Goal: Task Accomplishment & Management: Complete application form

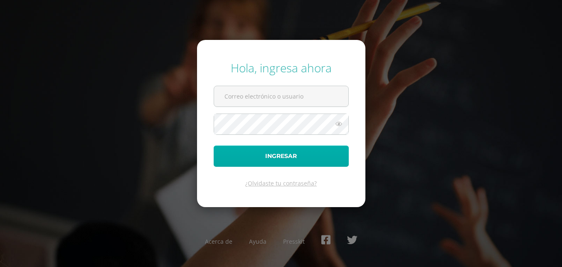
type input "2023839"
click at [249, 156] on button "Ingresar" at bounding box center [281, 156] width 135 height 21
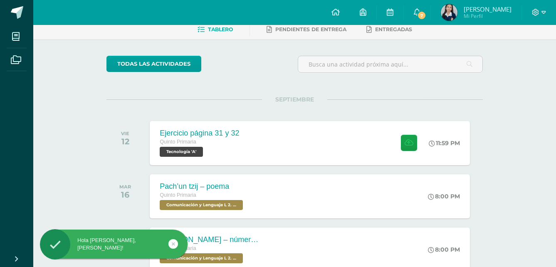
scroll to position [83, 0]
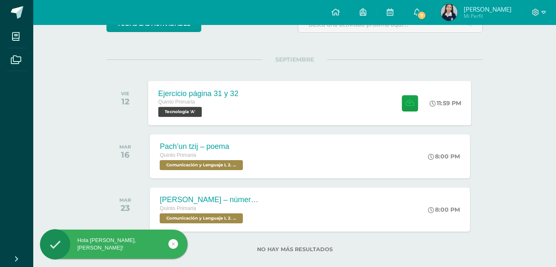
click at [377, 112] on div "Ejercicio página 31 y 32 Quinto Primaria Tecnología 'A' 11:59 PM Ejercicio pági…" at bounding box center [309, 103] width 323 height 44
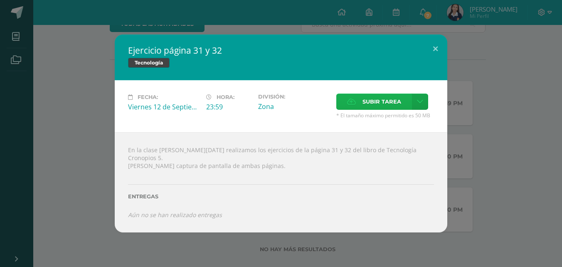
click at [353, 102] on icon at bounding box center [351, 101] width 9 height 5
click at [0, 0] on input "Subir tarea" at bounding box center [0, 0] width 0 height 0
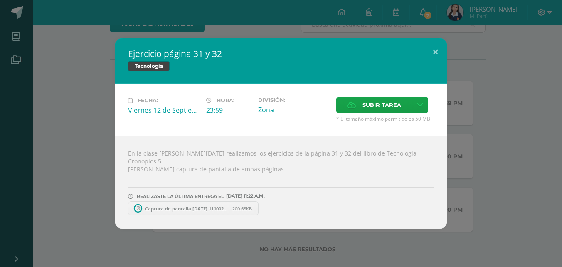
click at [359, 99] on div "Fecha: Viernes 12 de Septiembre Hora: 23:59 División: Zona Subir tarea Cancelar" at bounding box center [281, 110] width 333 height 52
click at [354, 101] on label "Subir tarea" at bounding box center [374, 105] width 76 height 16
click at [0, 0] on input "Subir tarea" at bounding box center [0, 0] width 0 height 0
click at [433, 56] on button at bounding box center [436, 52] width 24 height 28
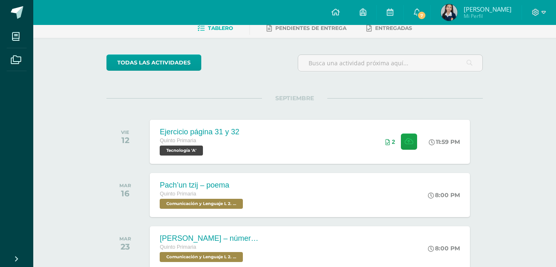
scroll to position [0, 0]
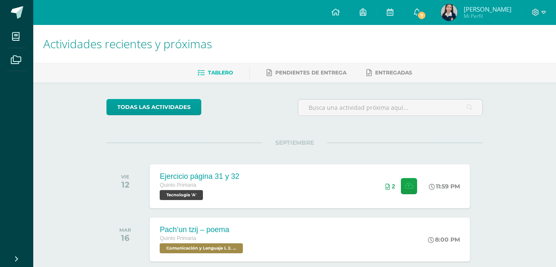
click at [457, 14] on img at bounding box center [449, 12] width 17 height 17
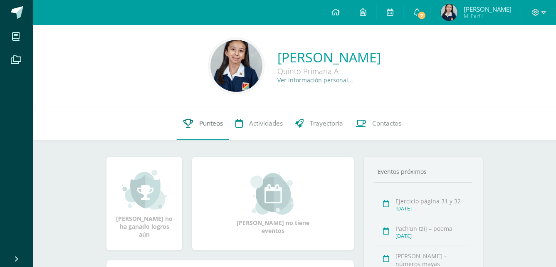
click at [215, 127] on span "Punteos" at bounding box center [211, 123] width 24 height 9
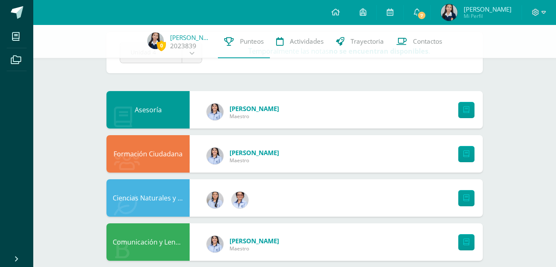
scroll to position [36, 0]
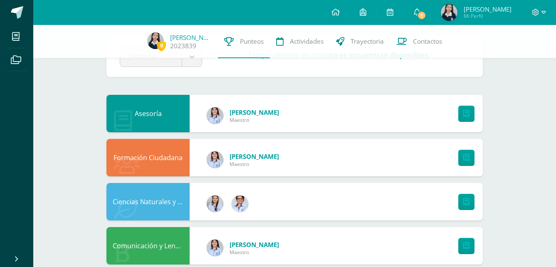
click at [279, 146] on div "Méllannie Juárez Maestro" at bounding box center [242, 159] width 89 height 37
click at [279, 155] on span "Méllannie Juárez" at bounding box center [253, 156] width 49 height 8
drag, startPoint x: 295, startPoint y: 193, endPoint x: 302, endPoint y: 178, distance: 17.5
click at [321, 157] on div "Formación Ciudadana Méllannie Juárez Maestro" at bounding box center [294, 157] width 376 height 37
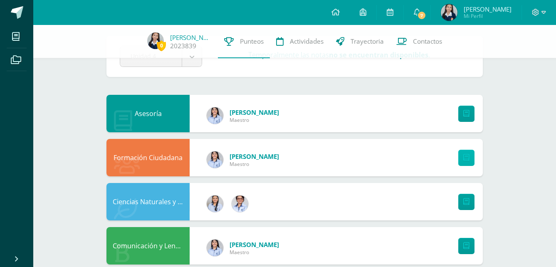
click at [470, 155] on link at bounding box center [466, 158] width 16 height 16
click at [291, 37] on span "Actividades" at bounding box center [307, 41] width 34 height 9
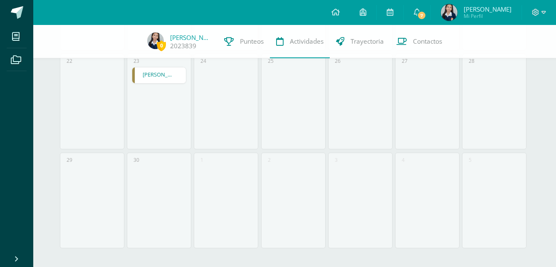
scroll to position [389, 0]
click at [375, 43] on span "Trayectoria" at bounding box center [366, 41] width 33 height 9
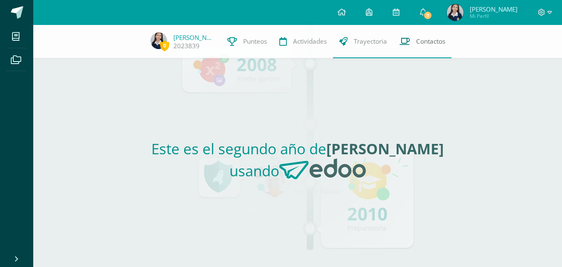
click at [430, 50] on link "Contactos" at bounding box center [422, 41] width 58 height 33
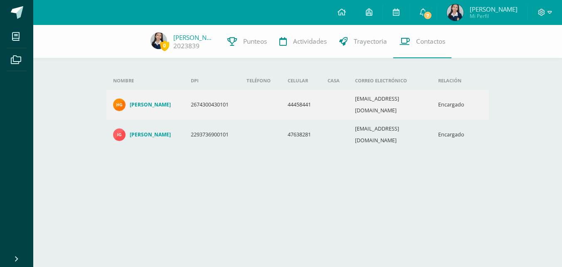
click at [343, 78] on th "Casa" at bounding box center [335, 81] width 28 height 18
click at [359, 38] on span "Trayectoria" at bounding box center [370, 41] width 33 height 9
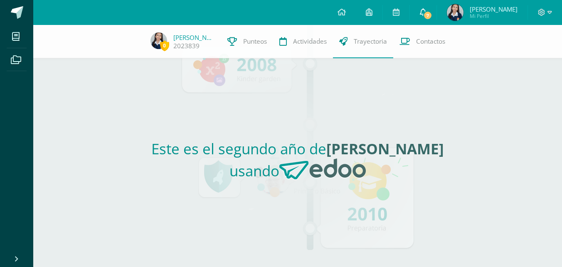
click at [427, 15] on icon at bounding box center [423, 11] width 7 height 7
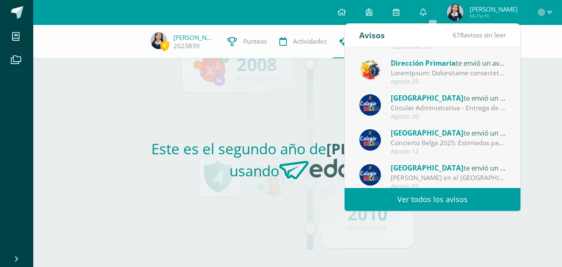
scroll to position [42, 0]
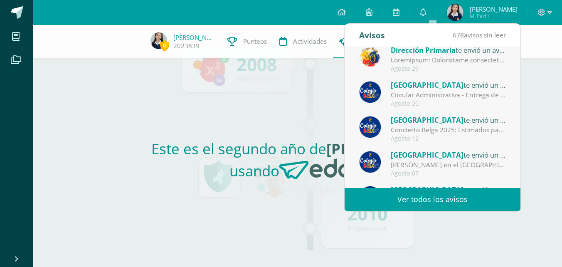
click at [283, 60] on div "Este es el segundo año de Mia Elizabeth usando" at bounding box center [297, 162] width 383 height 209
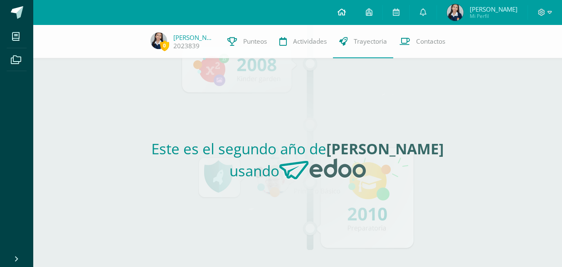
click at [346, 11] on icon at bounding box center [342, 11] width 8 height 7
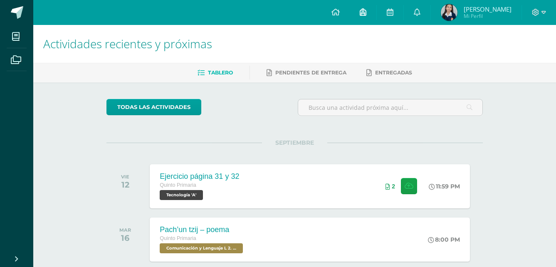
click at [375, 10] on link at bounding box center [363, 12] width 27 height 25
click at [267, 38] on h1 "Actividades recientes y próximas" at bounding box center [294, 44] width 503 height 38
click at [403, 17] on link at bounding box center [390, 12] width 27 height 25
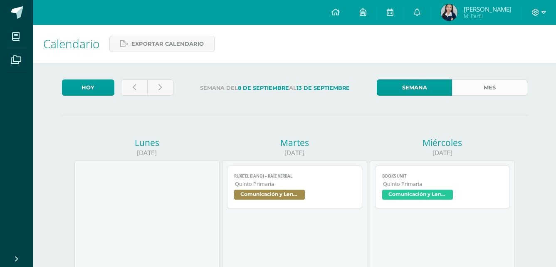
click at [458, 82] on link "Mes" at bounding box center [489, 87] width 75 height 16
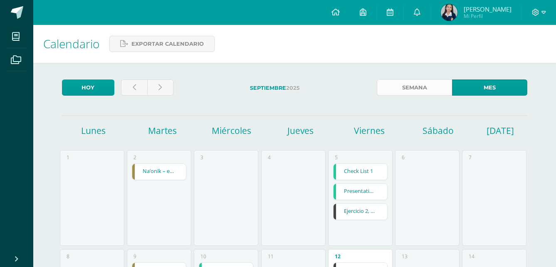
click at [409, 88] on link "Semana" at bounding box center [414, 87] width 75 height 16
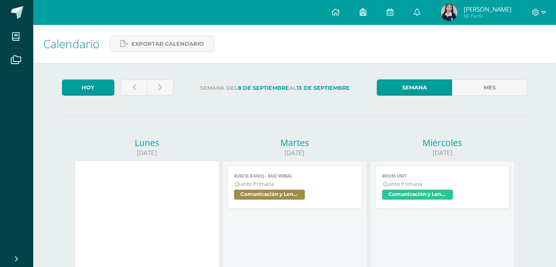
click at [376, 11] on link at bounding box center [363, 12] width 27 height 25
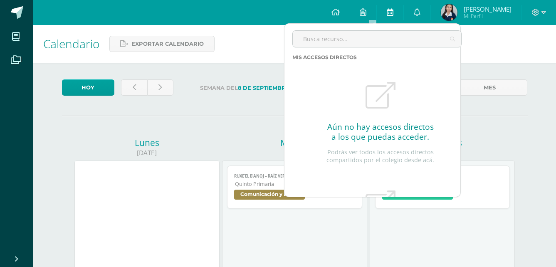
click at [390, 6] on link at bounding box center [390, 12] width 27 height 25
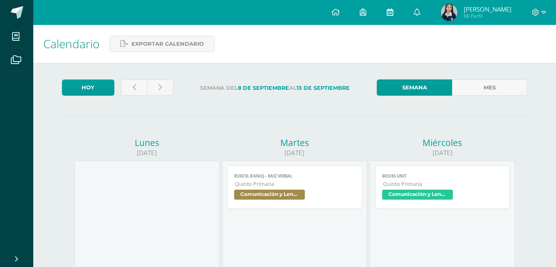
click at [395, 10] on link at bounding box center [390, 12] width 27 height 25
click at [423, 15] on link at bounding box center [417, 12] width 27 height 25
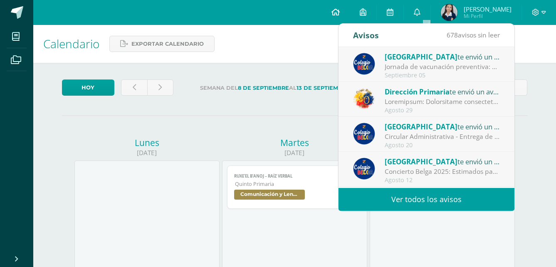
click at [340, 12] on icon at bounding box center [335, 11] width 8 height 7
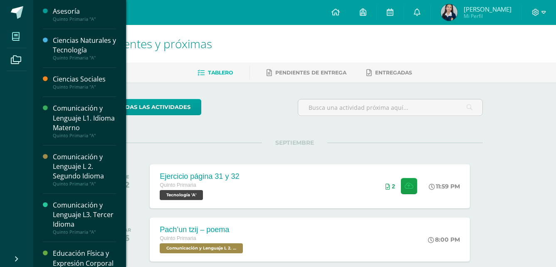
click at [8, 29] on span at bounding box center [16, 36] width 19 height 19
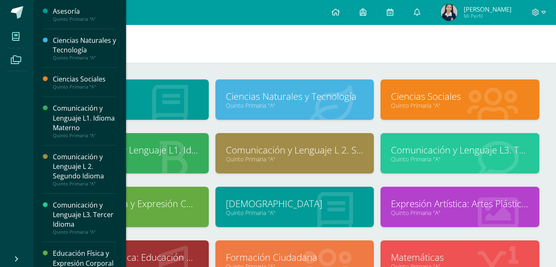
click at [21, 58] on icon at bounding box center [16, 60] width 10 height 8
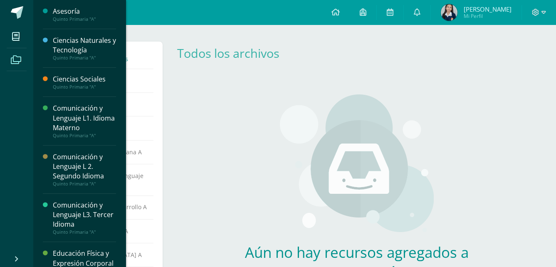
drag, startPoint x: 25, startPoint y: 38, endPoint x: 27, endPoint y: 34, distance: 4.3
click at [27, 37] on li "Mis cursos" at bounding box center [16, 36] width 33 height 23
click at [17, 32] on icon at bounding box center [15, 36] width 7 height 8
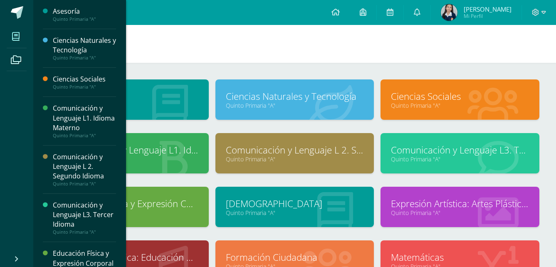
click at [490, 6] on span "[PERSON_NAME]" at bounding box center [488, 9] width 48 height 8
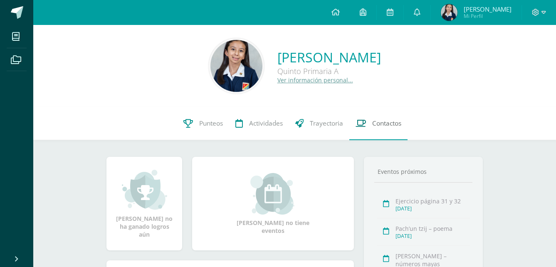
click at [394, 129] on link "Contactos" at bounding box center [378, 123] width 58 height 33
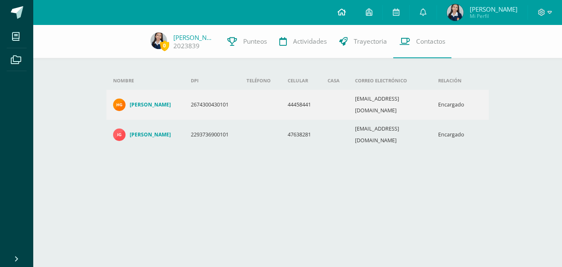
click at [346, 9] on icon at bounding box center [342, 11] width 8 height 7
